Goal: Task Accomplishment & Management: Use online tool/utility

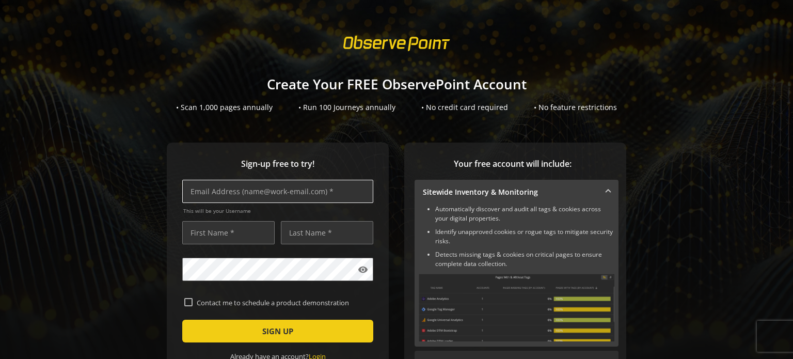
click at [211, 189] on input "text" at bounding box center [277, 191] width 191 height 23
type input "[EMAIL_ADDRESS][DOMAIN_NAME]"
type input "[PERSON_NAME]"
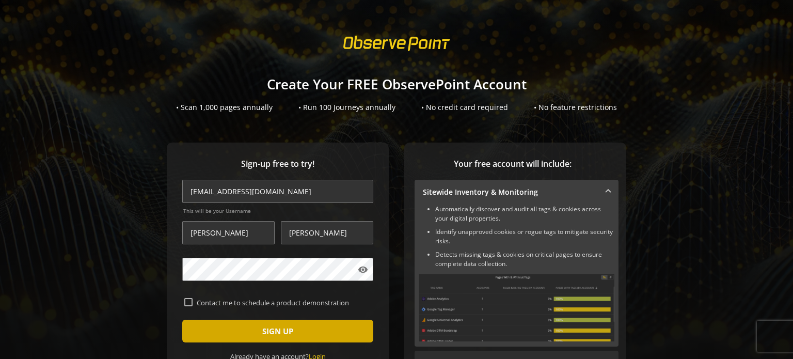
click at [281, 333] on span "SIGN UP" at bounding box center [277, 330] width 31 height 19
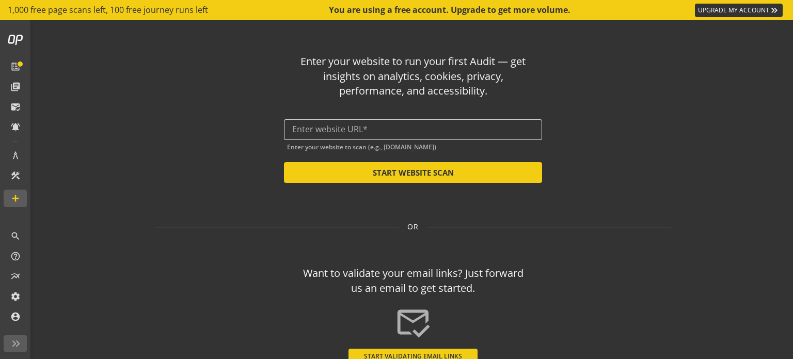
click at [316, 129] on input "text" at bounding box center [412, 129] width 241 height 10
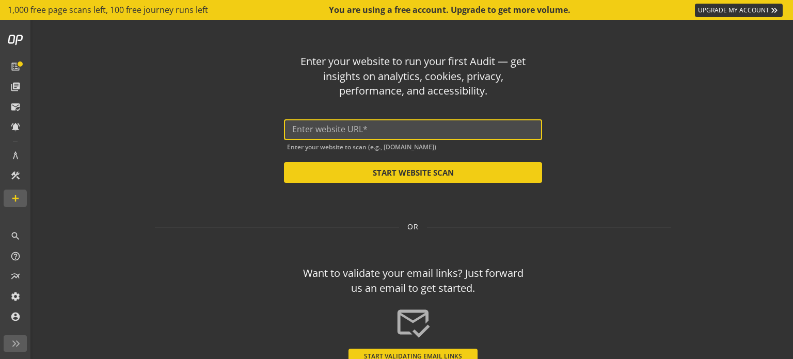
paste input "[URL][DOMAIN_NAME]"
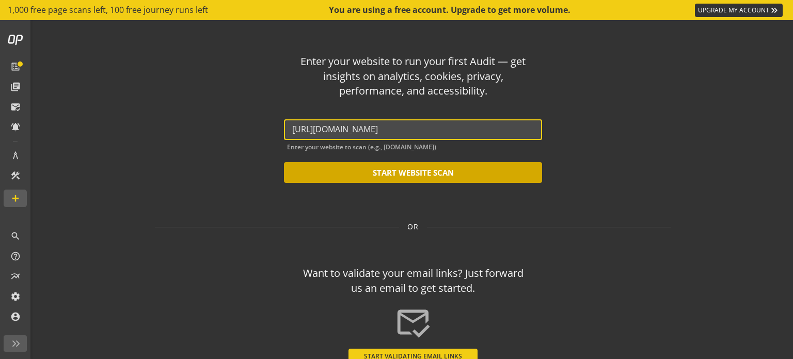
type input "[URL][DOMAIN_NAME]"
click at [423, 169] on button "START WEBSITE SCAN" at bounding box center [413, 172] width 258 height 21
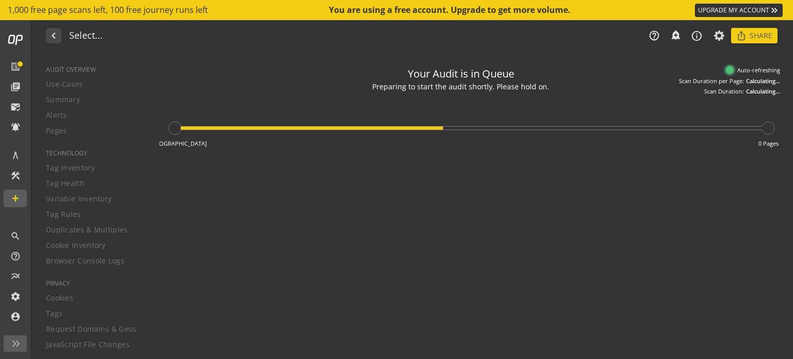
type textarea "Notes can include: -a description of what this audit is validating -changes in …"
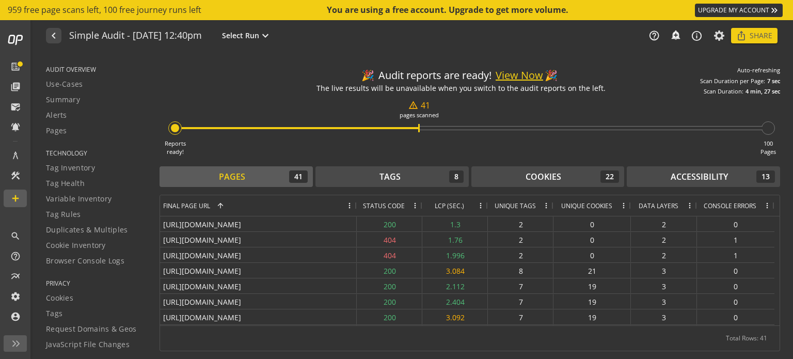
click at [514, 76] on button "View Now" at bounding box center [518, 75] width 47 height 15
